Goal: Task Accomplishment & Management: Manage account settings

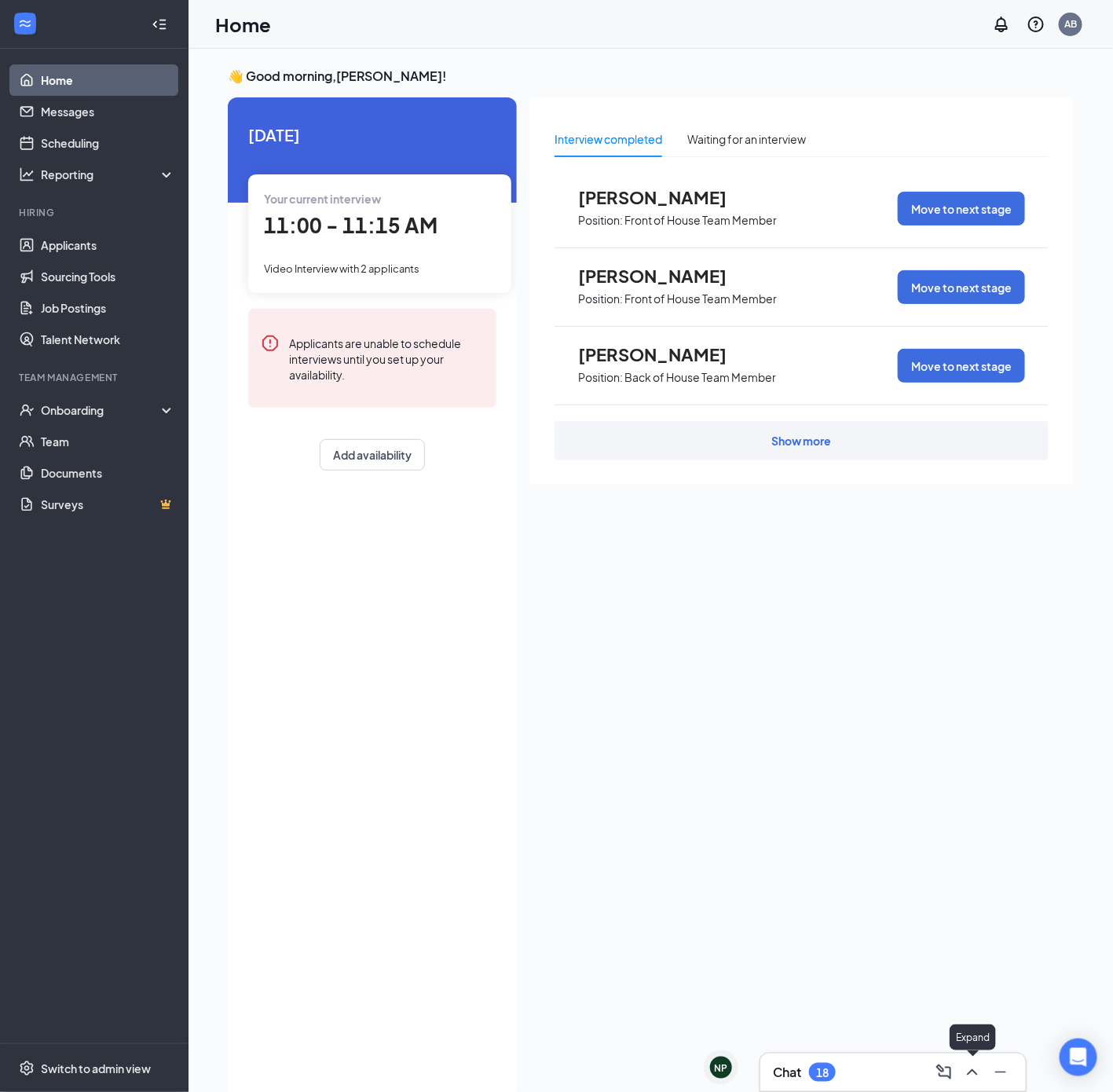
click at [969, 1069] on icon "ChevronUp" at bounding box center [972, 1072] width 19 height 19
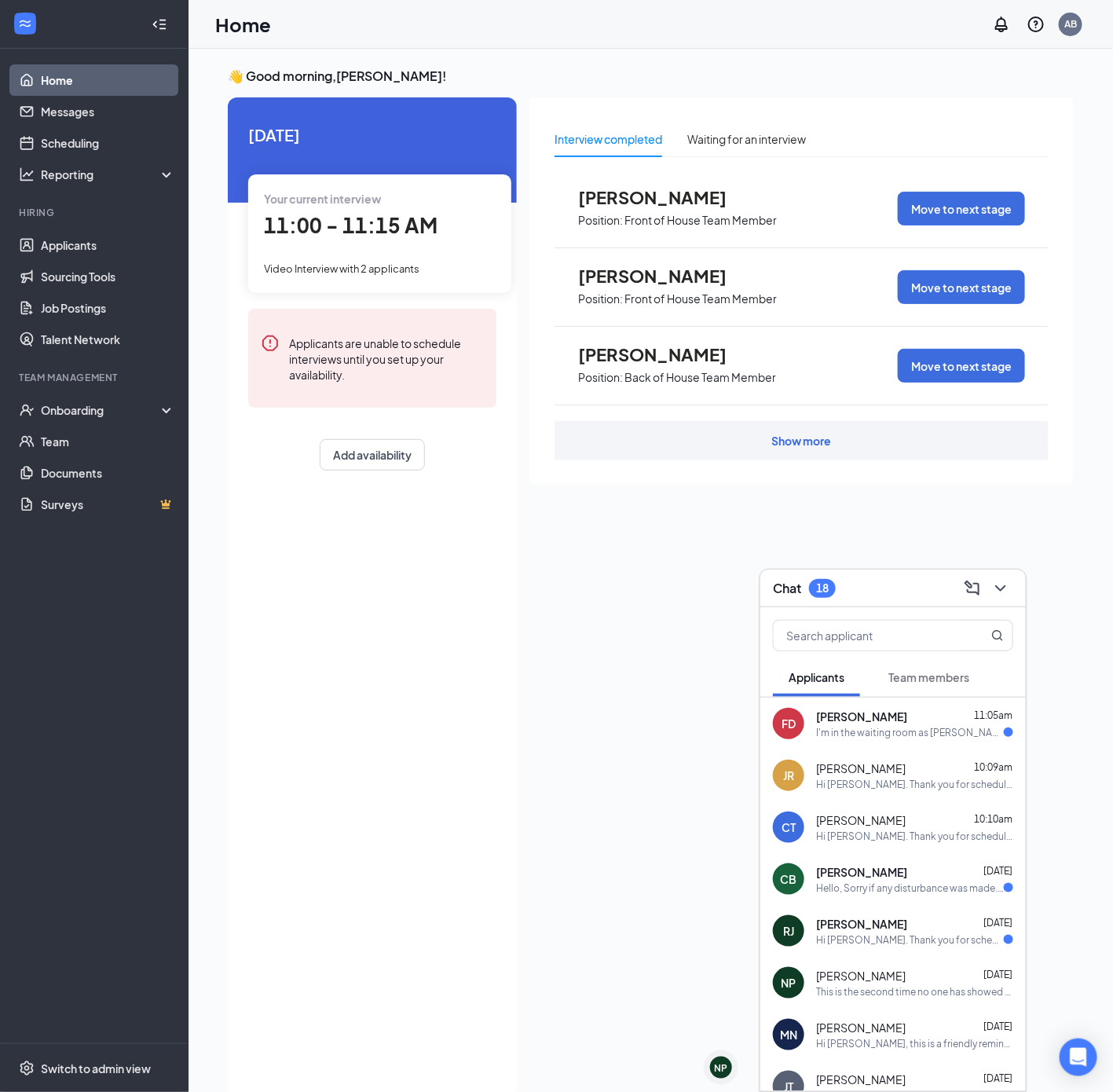
click at [348, 215] on span "11:00 - 11:15 AM" at bounding box center [350, 225] width 173 height 26
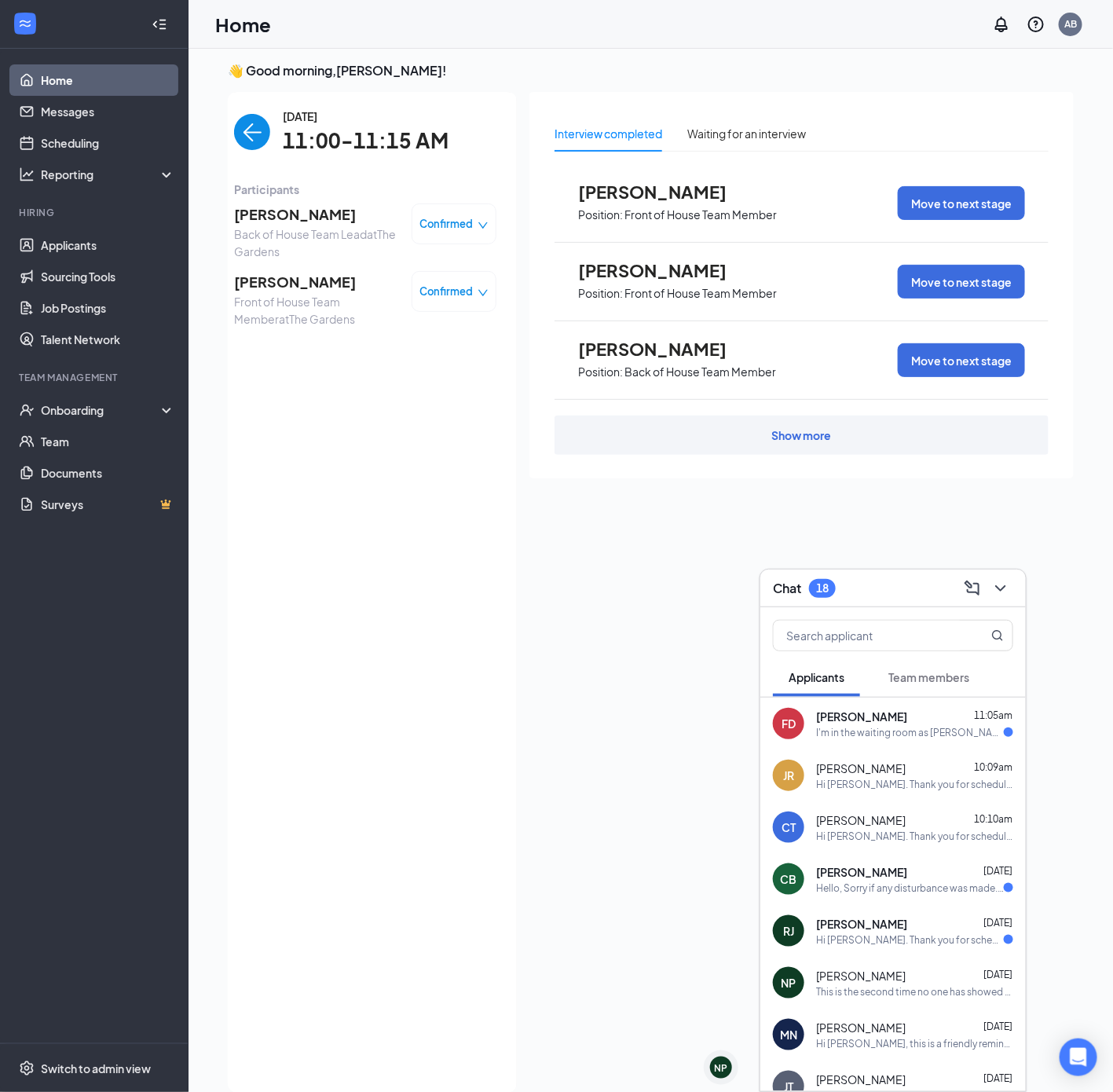
click at [438, 218] on span "Confirmed" at bounding box center [447, 223] width 53 height 15
click at [412, 323] on span "Mark as no-show" at bounding box center [411, 323] width 87 height 17
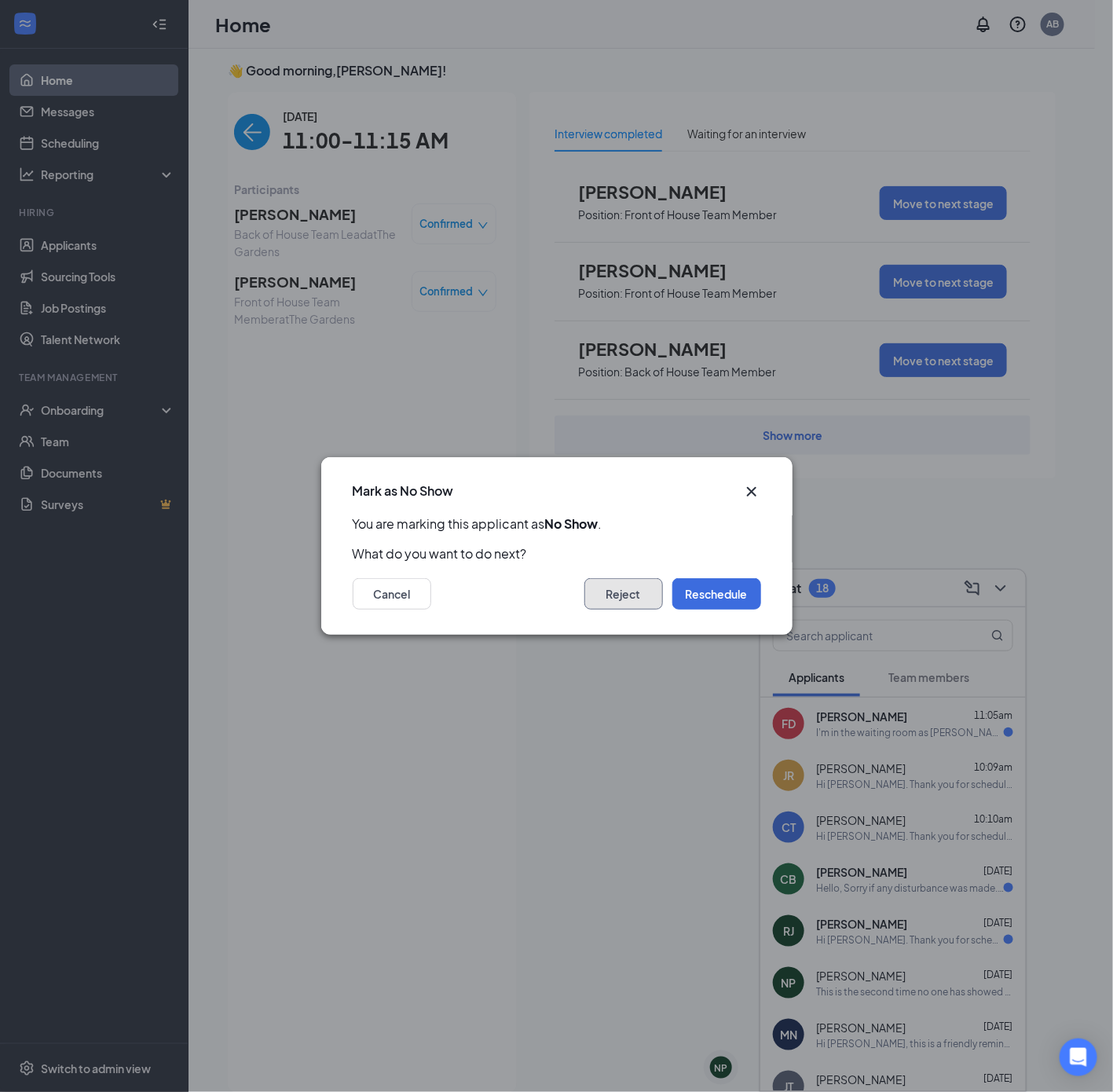
click at [601, 586] on button "Reject" at bounding box center [623, 594] width 78 height 31
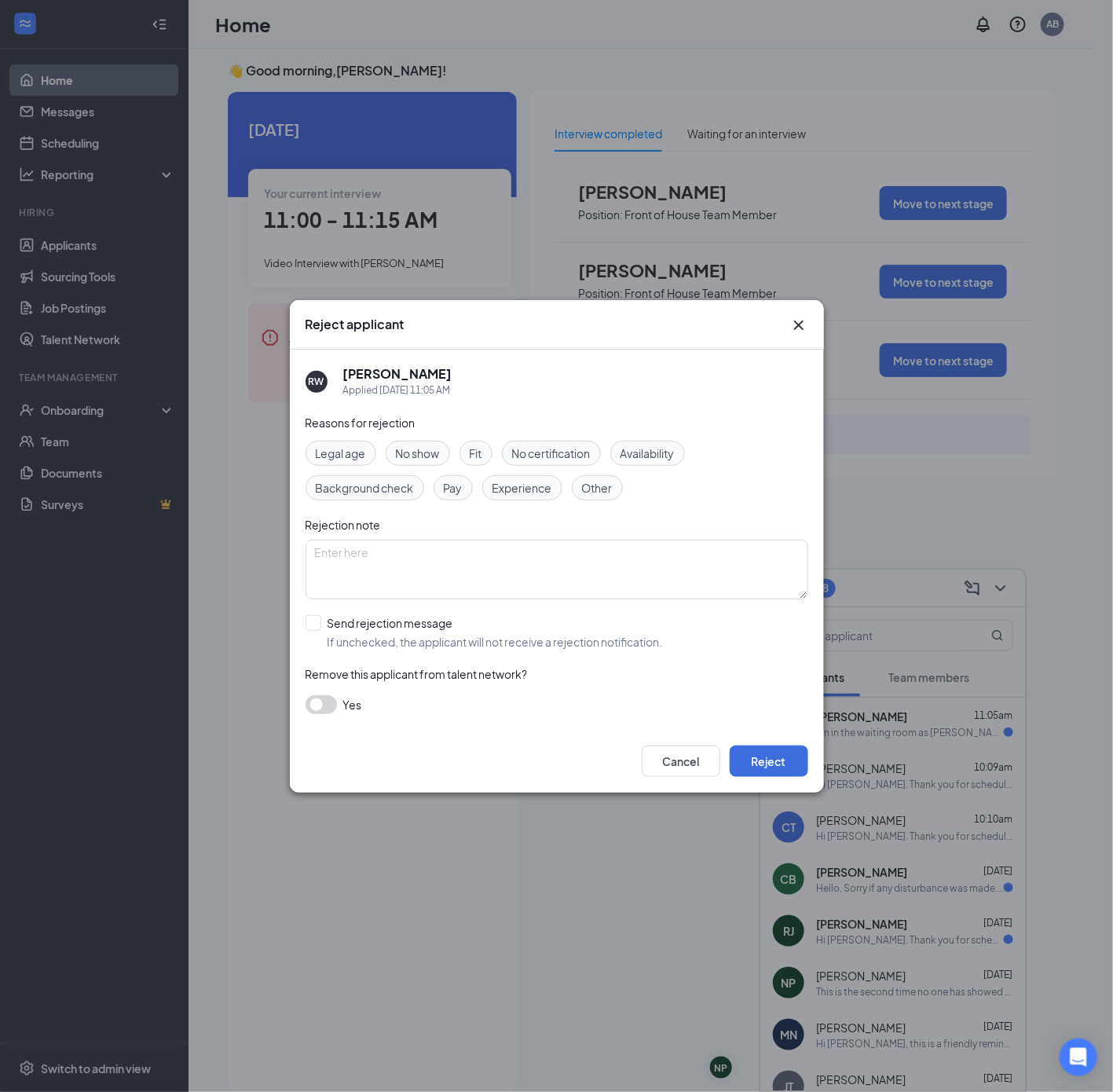
click at [436, 453] on span "No show" at bounding box center [418, 452] width 44 height 17
click at [472, 586] on textarea at bounding box center [556, 569] width 502 height 60
type textarea "No show"
click at [390, 623] on input "Send rejection message If unchecked, the applicant will not receive a rejection…" at bounding box center [484, 631] width 357 height 35
checkbox input "true"
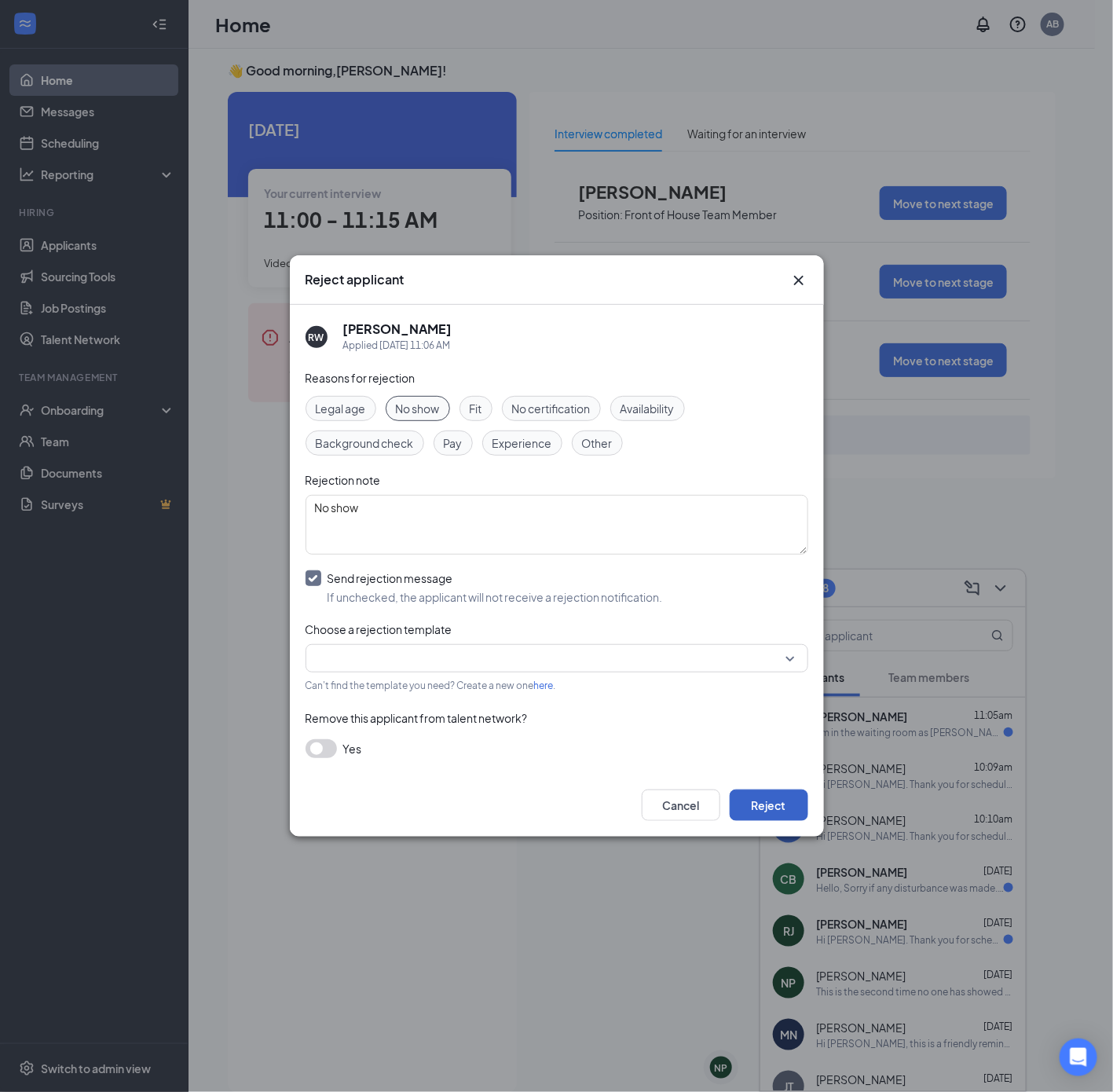
click at [781, 797] on button "Reject" at bounding box center [769, 805] width 78 height 31
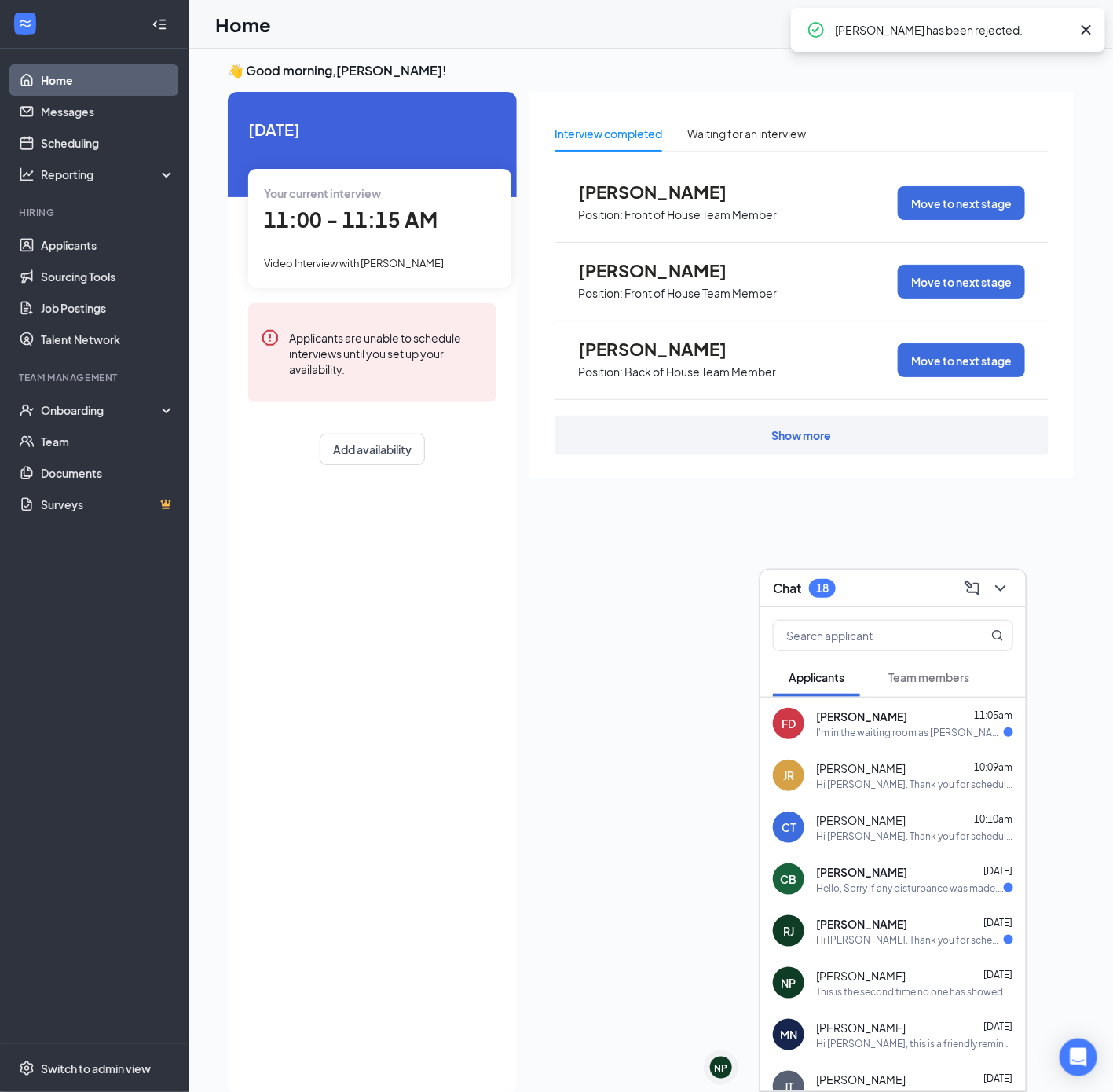
click at [964, 893] on div "Hello, Sorry if any disturbance was made. There's some traffic so if I appear l…" at bounding box center [910, 888] width 188 height 14
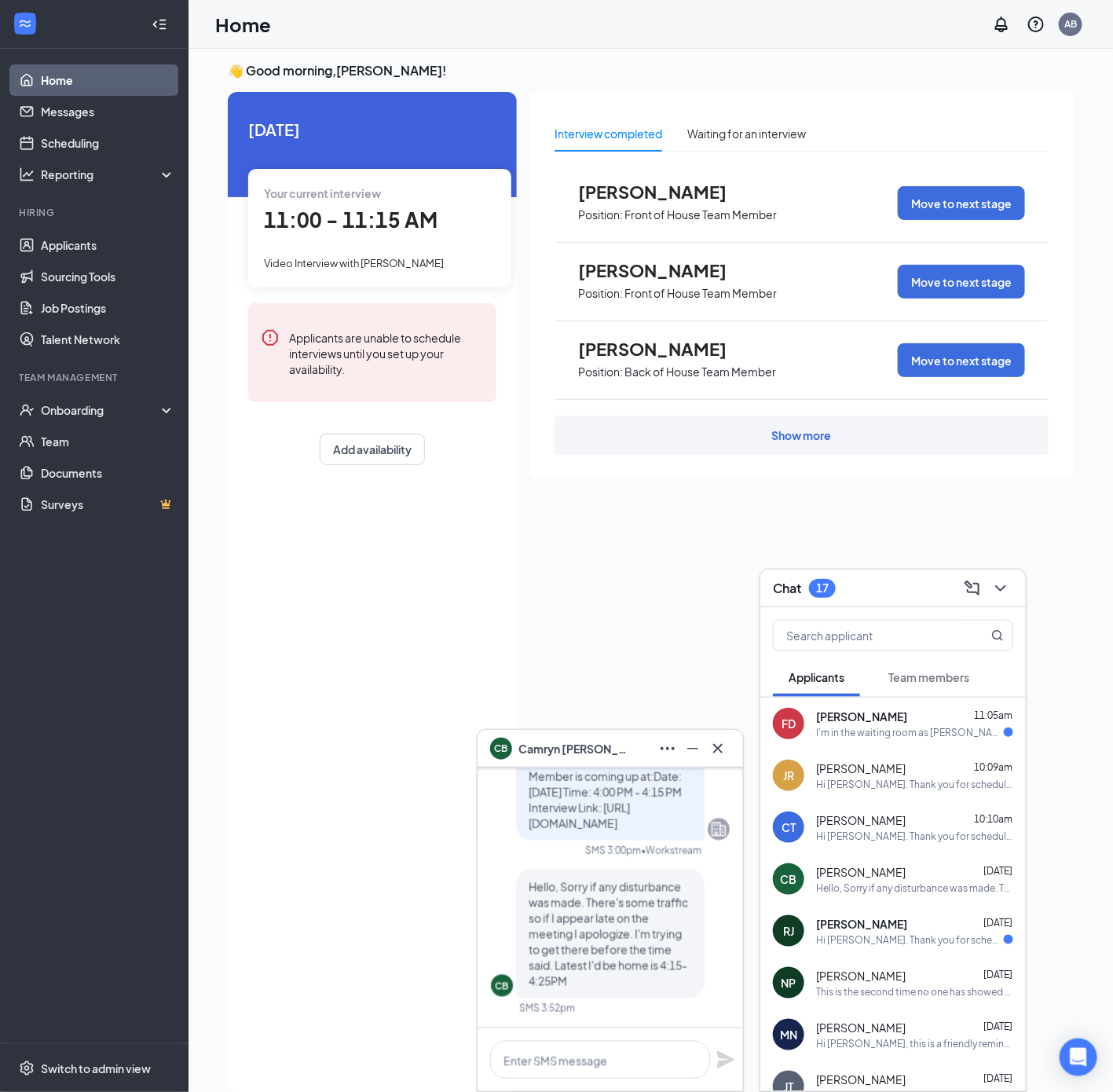
scroll to position [-118, 0]
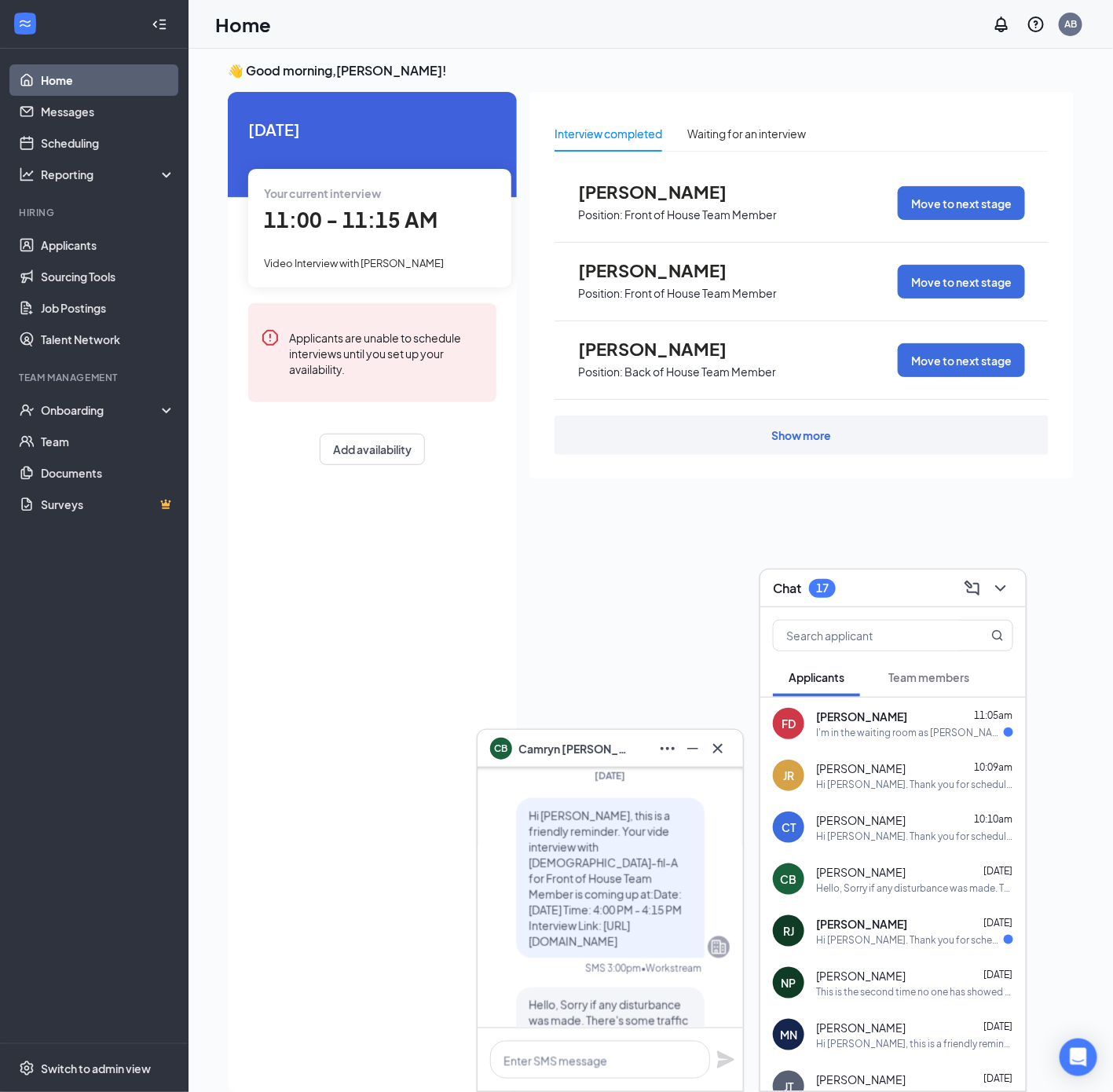
click at [907, 928] on span "[PERSON_NAME]" at bounding box center [861, 923] width 91 height 15
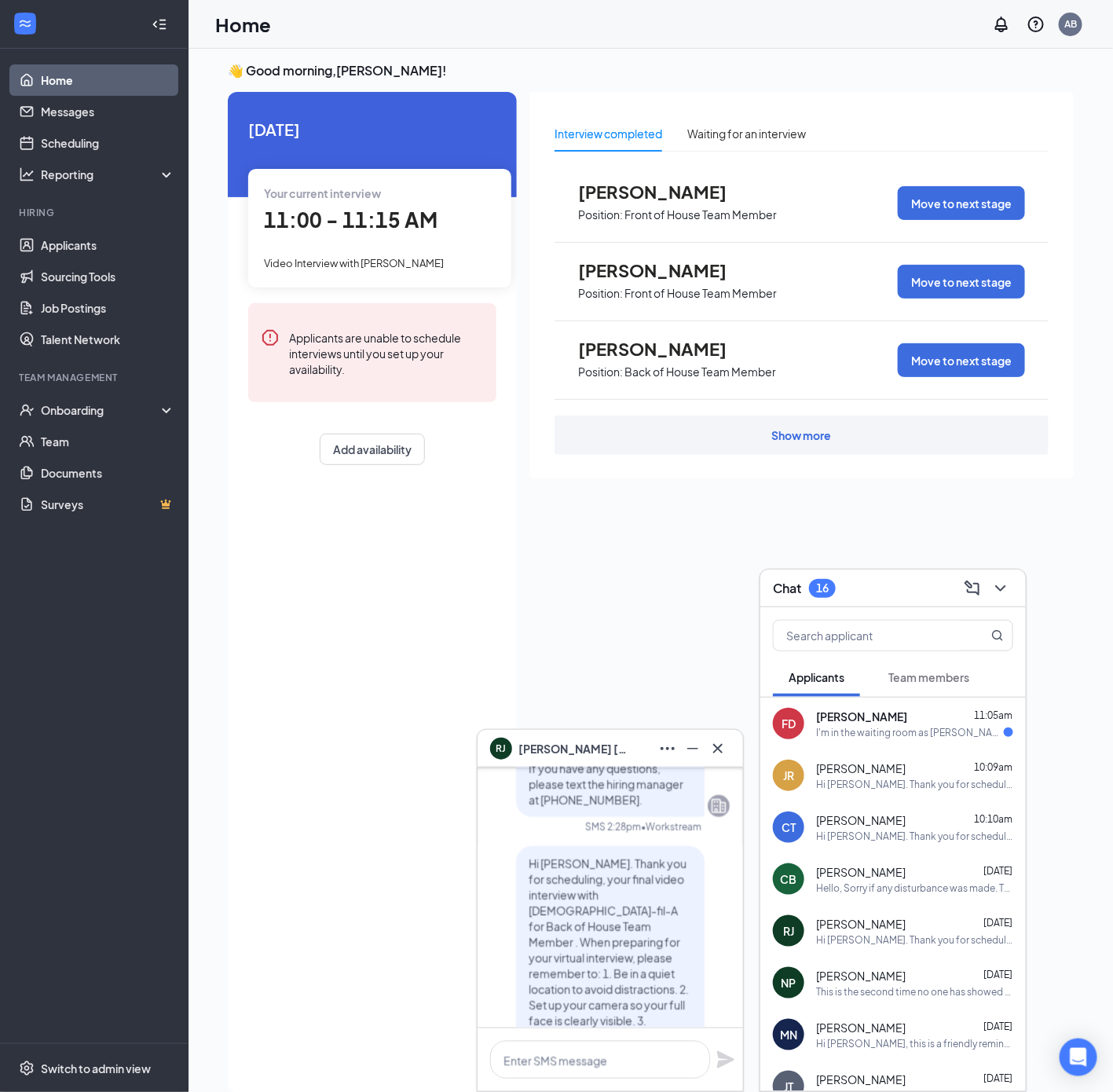
click at [877, 734] on div "I'm in the waiting room as [PERSON_NAME]" at bounding box center [910, 732] width 188 height 14
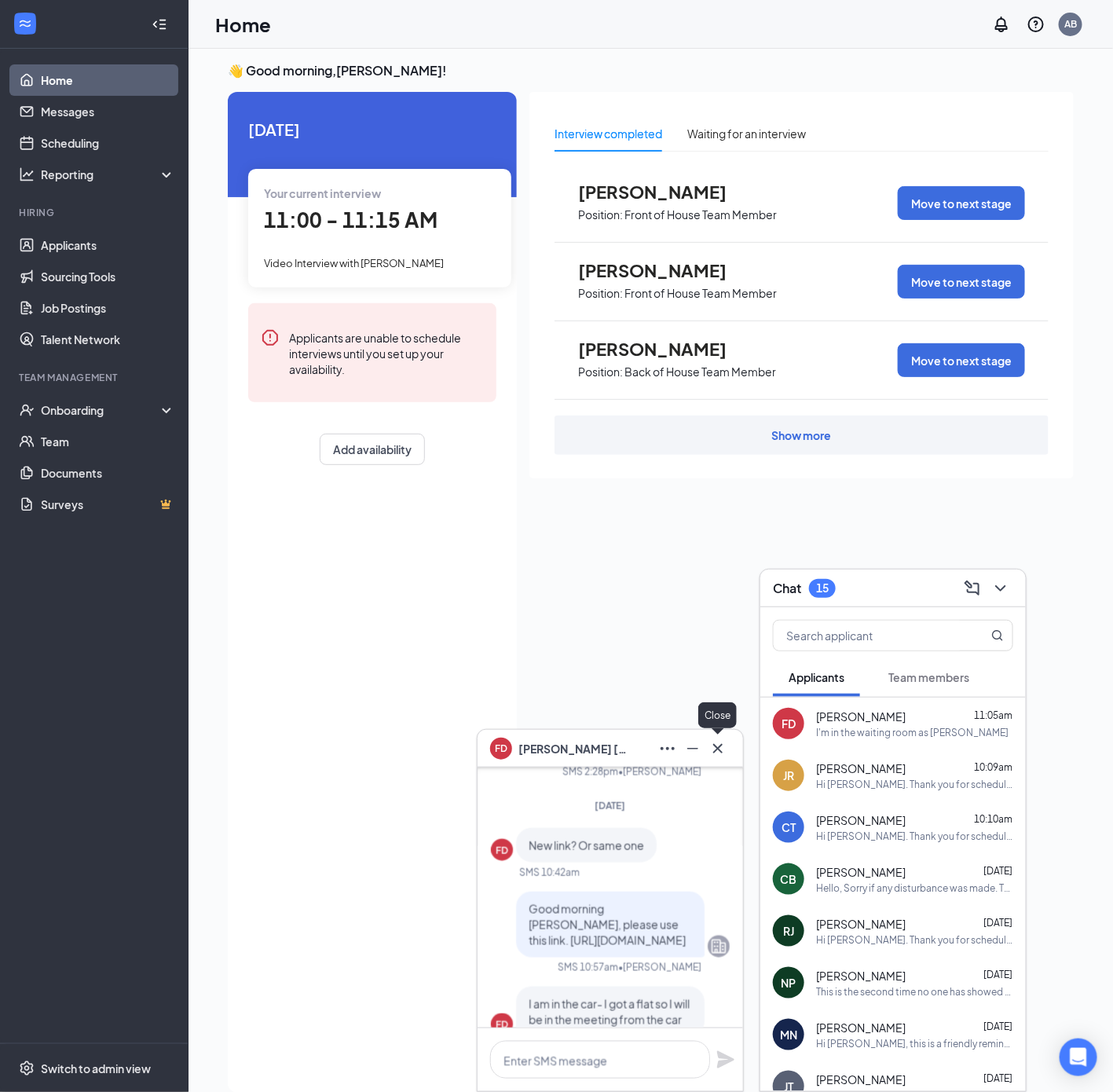
click at [717, 747] on icon "Cross" at bounding box center [718, 748] width 10 height 10
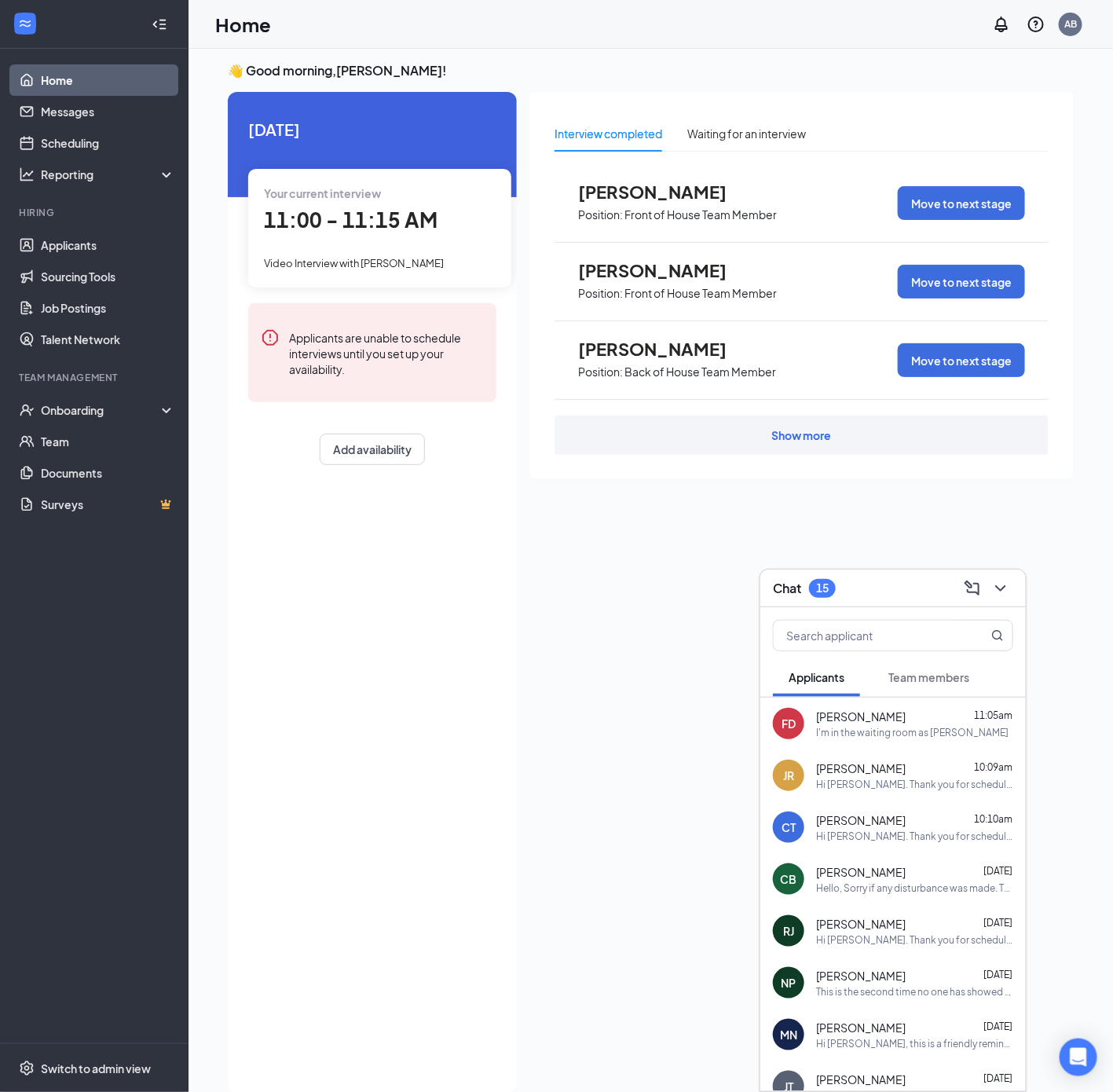
click at [417, 236] on div "Your current interview 11:00 - 11:15 AM Video Interview with [PERSON_NAME]" at bounding box center [380, 227] width 263 height 118
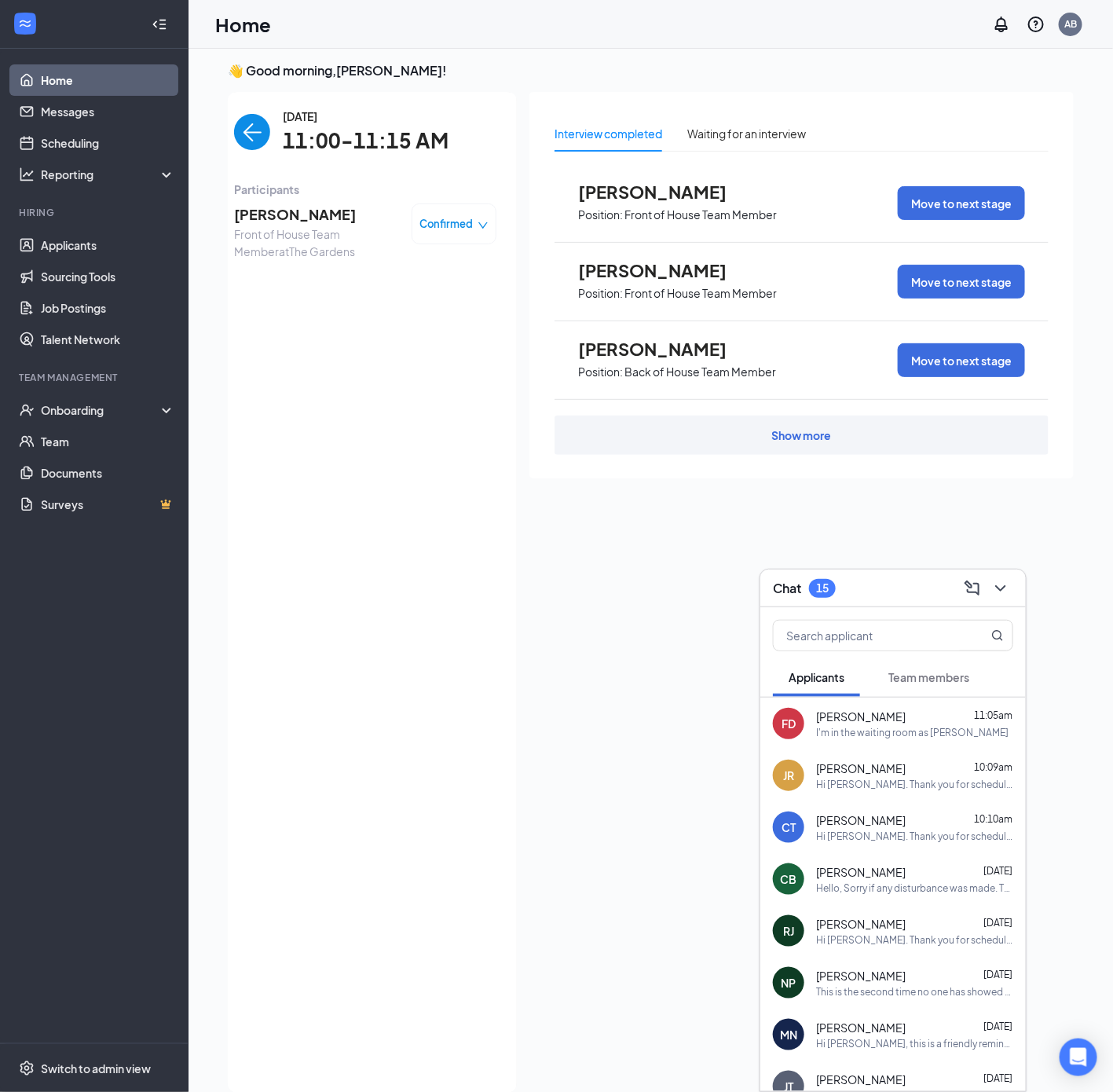
click at [415, 222] on div "Confirmed" at bounding box center [453, 223] width 85 height 41
click at [431, 217] on span "Confirmed" at bounding box center [447, 223] width 53 height 15
click at [406, 333] on div "Request Reschedule Mark complete Mark as no-show Cancel" at bounding box center [410, 310] width 132 height 98
click at [404, 327] on span "Mark as no-show" at bounding box center [411, 323] width 87 height 17
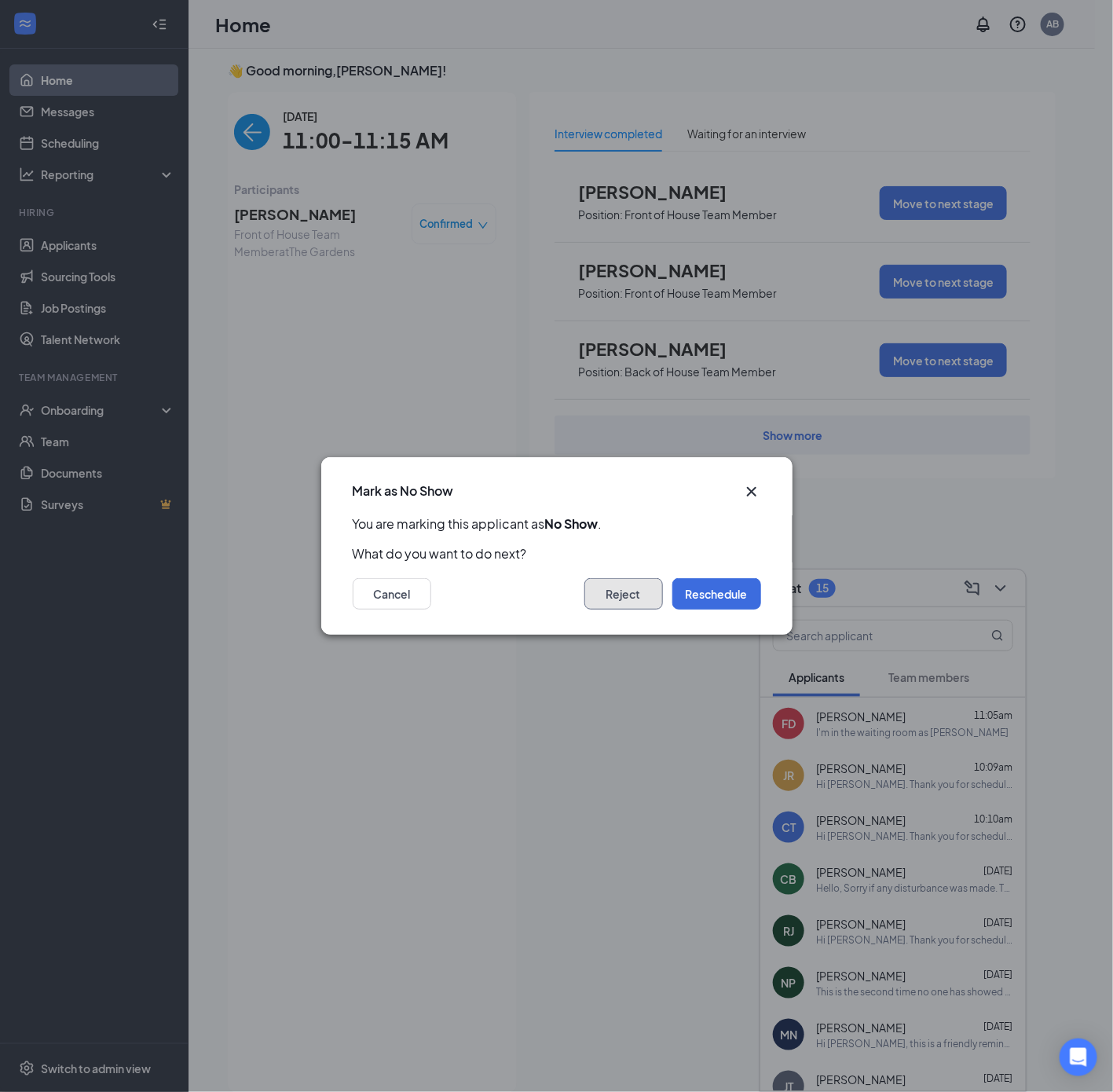
click at [622, 604] on button "Reject" at bounding box center [623, 594] width 78 height 31
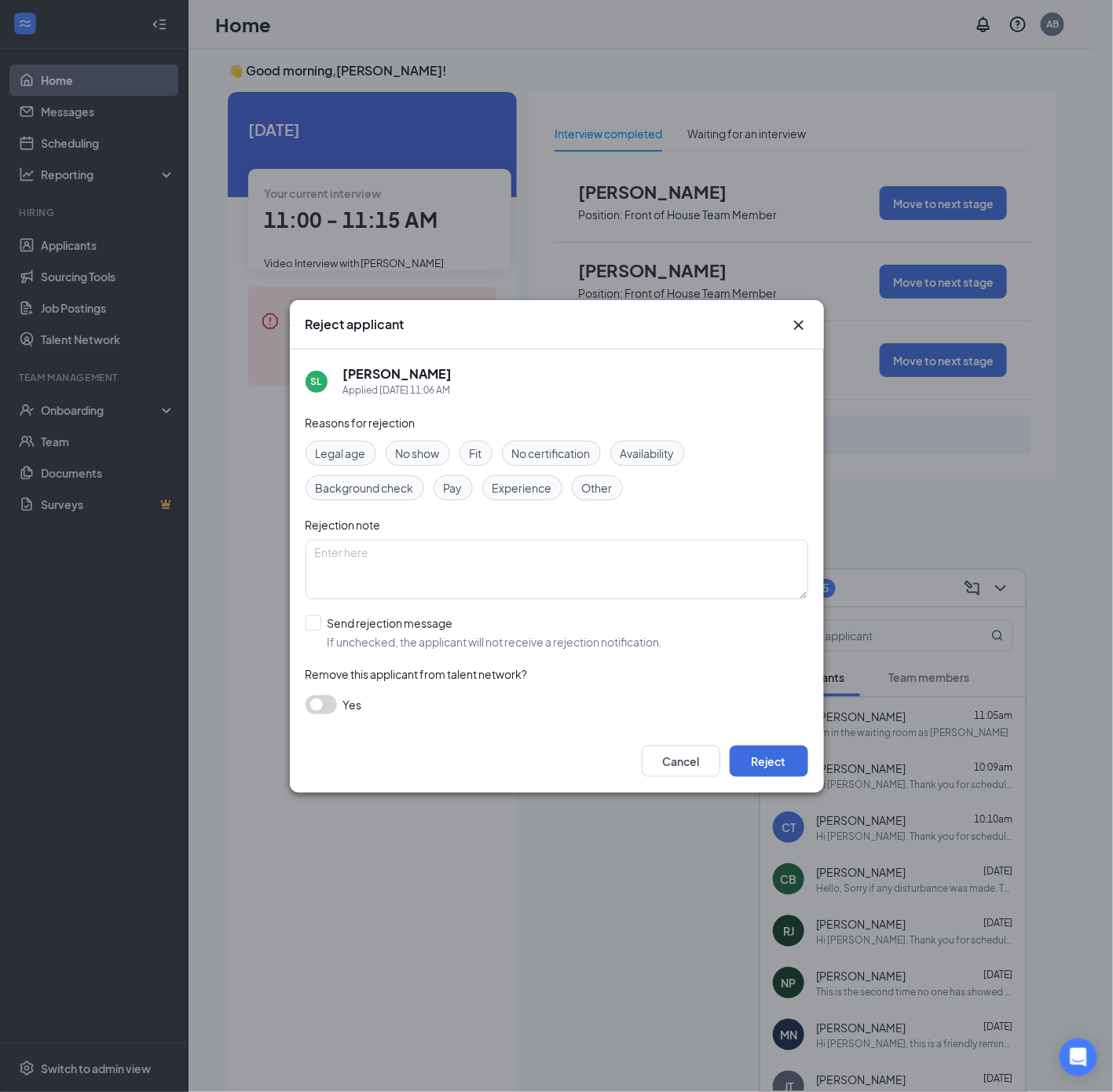
click at [417, 451] on span "No show" at bounding box center [418, 452] width 44 height 17
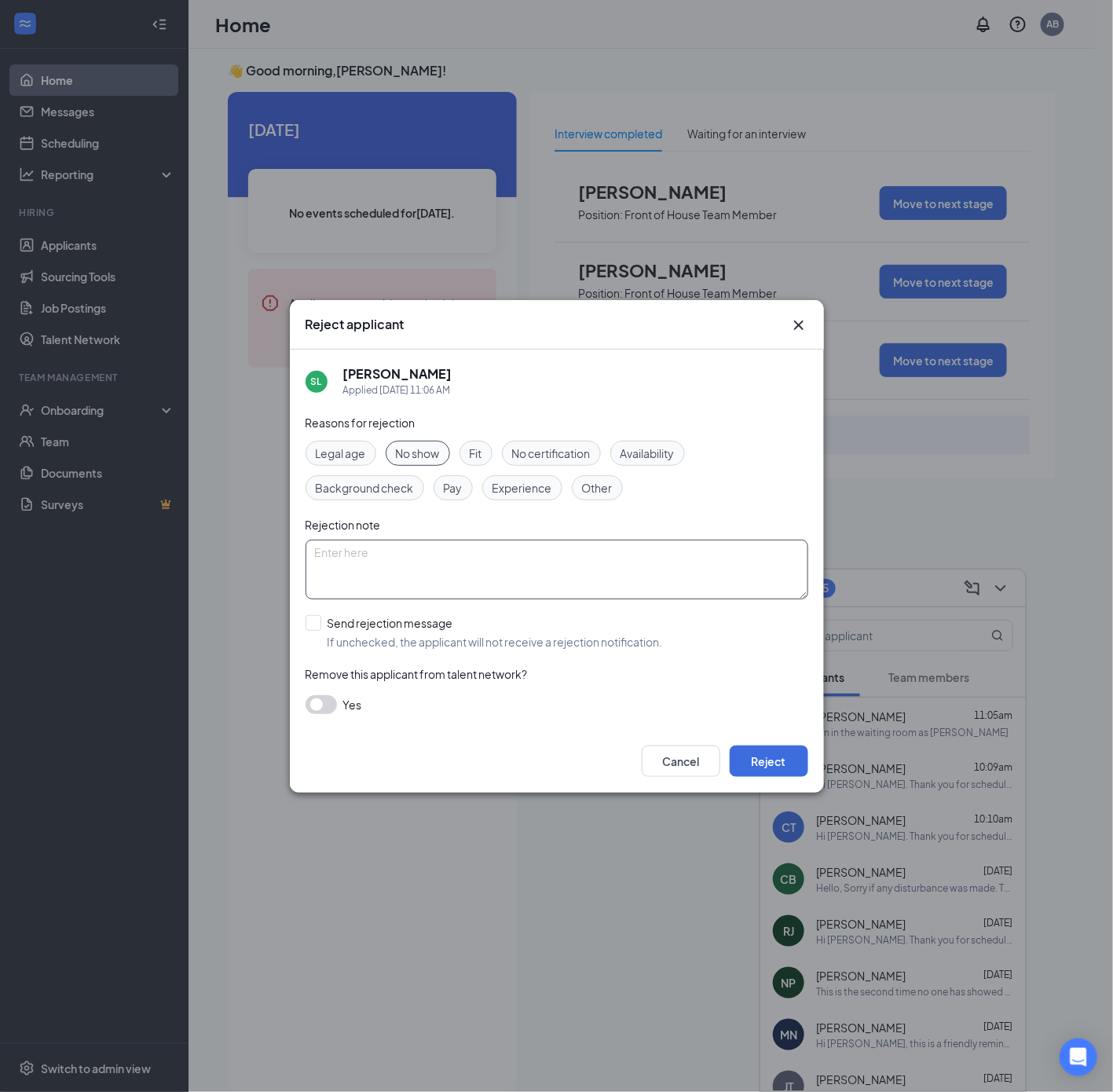
click at [377, 571] on textarea at bounding box center [556, 569] width 502 height 60
type textarea "No show"
click at [410, 627] on input "Send rejection message If unchecked, the applicant will not receive a rejection…" at bounding box center [484, 631] width 357 height 35
checkbox input "true"
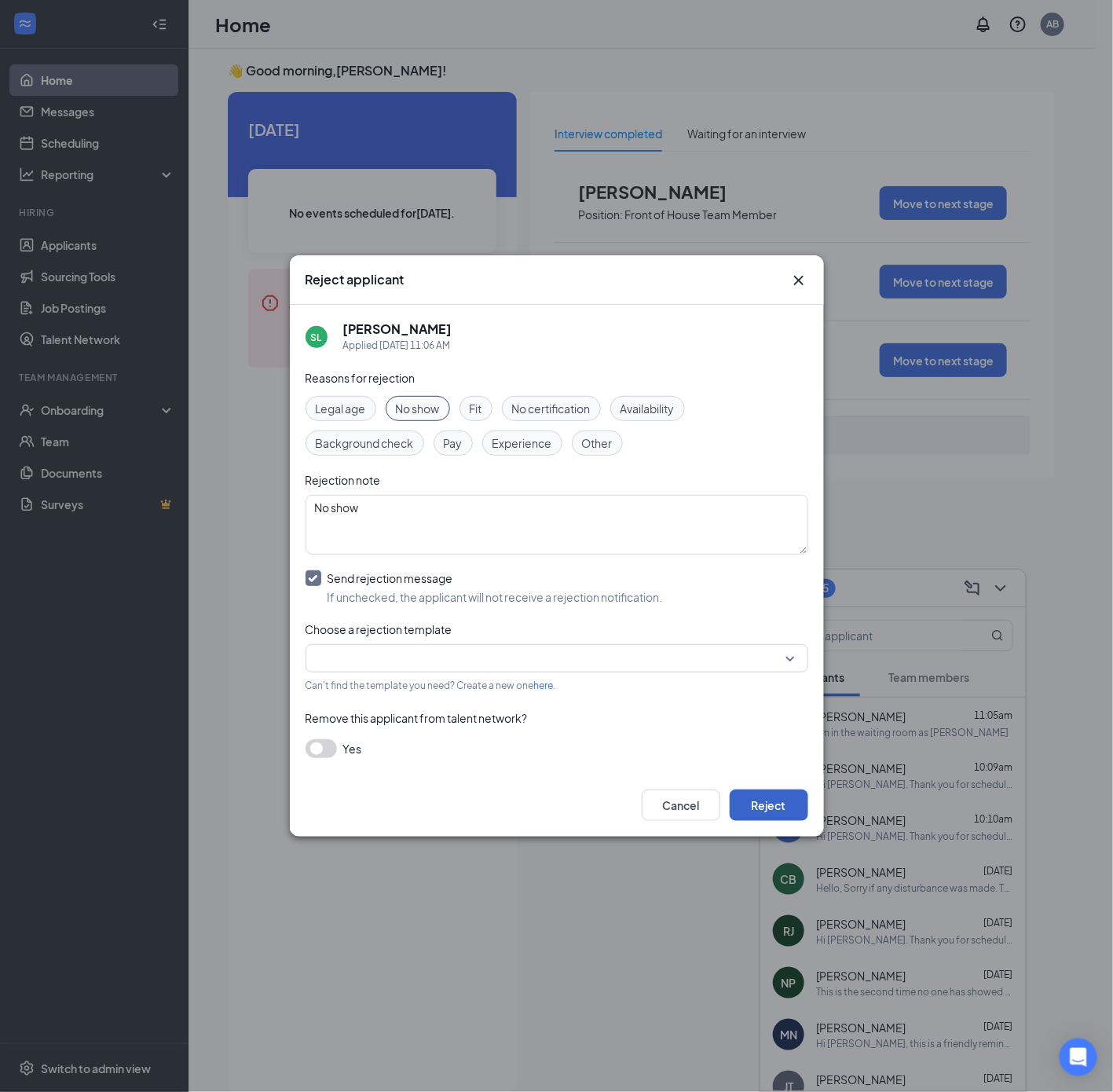
click at [786, 802] on button "Reject" at bounding box center [769, 805] width 78 height 31
